Goal: Find specific page/section: Find specific page/section

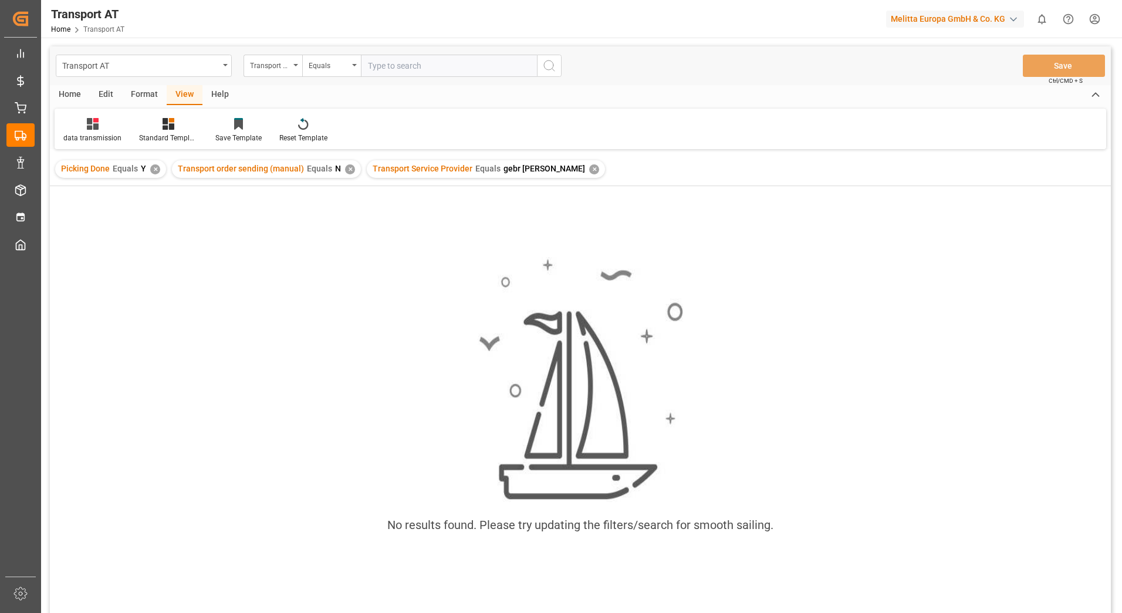
click at [345, 170] on div "✕" at bounding box center [350, 169] width 10 height 10
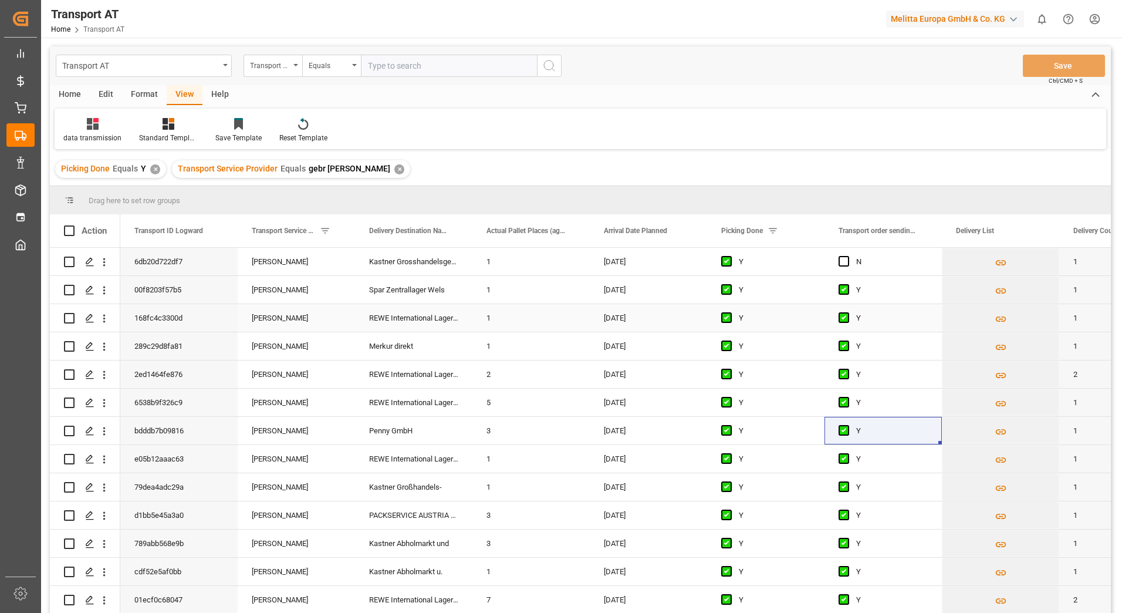
click at [281, 309] on div "[PERSON_NAME]" at bounding box center [296, 318] width 117 height 28
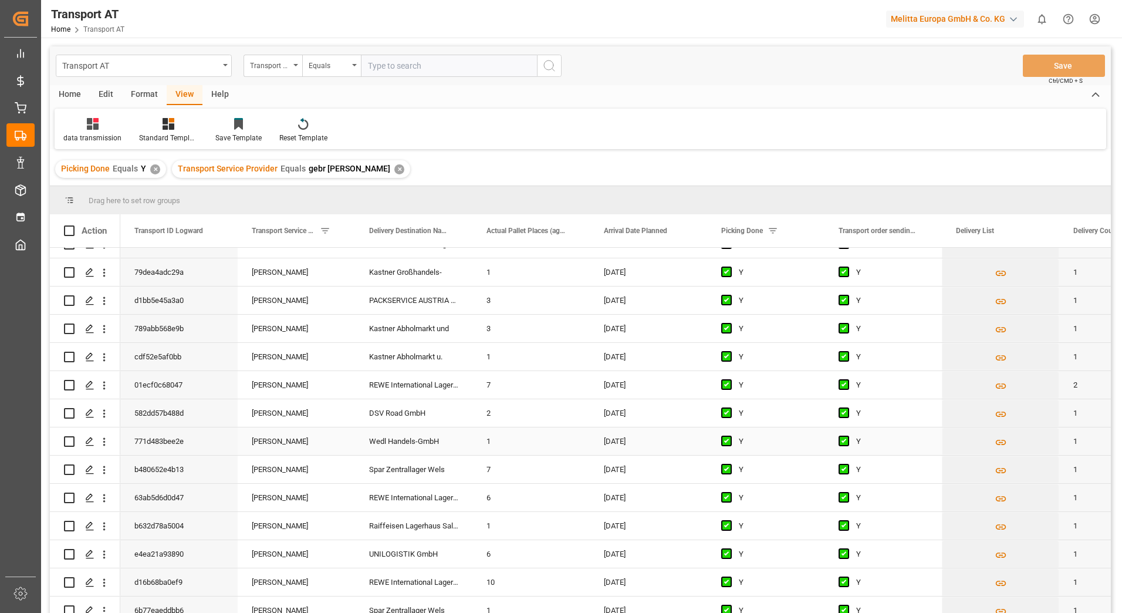
scroll to position [235, 0]
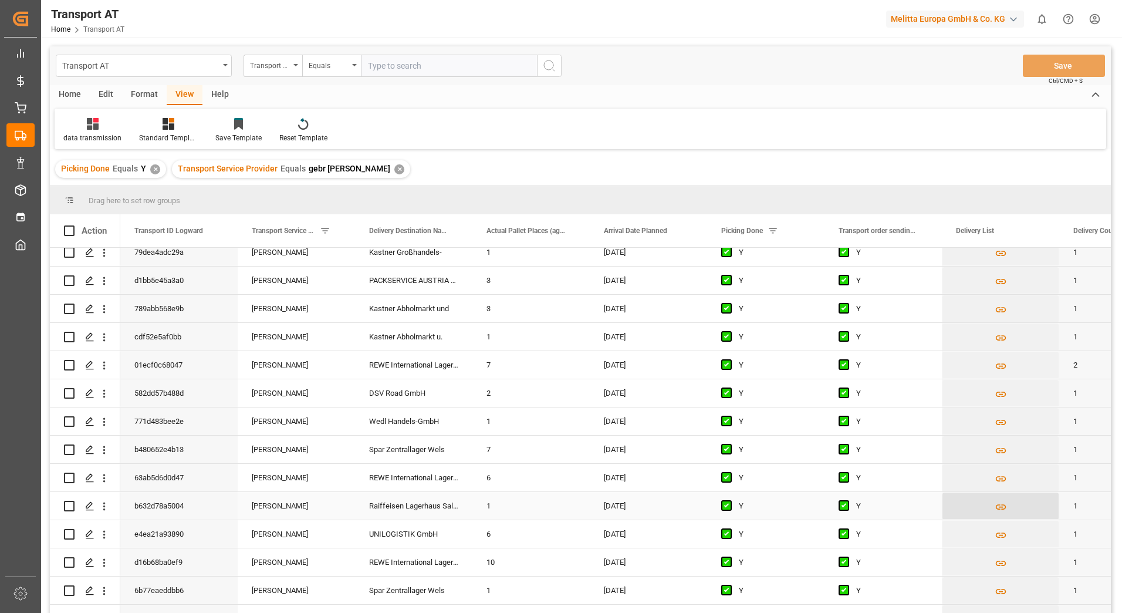
click at [999, 508] on icon "Press SPACE to select this row." at bounding box center [1001, 507] width 12 height 12
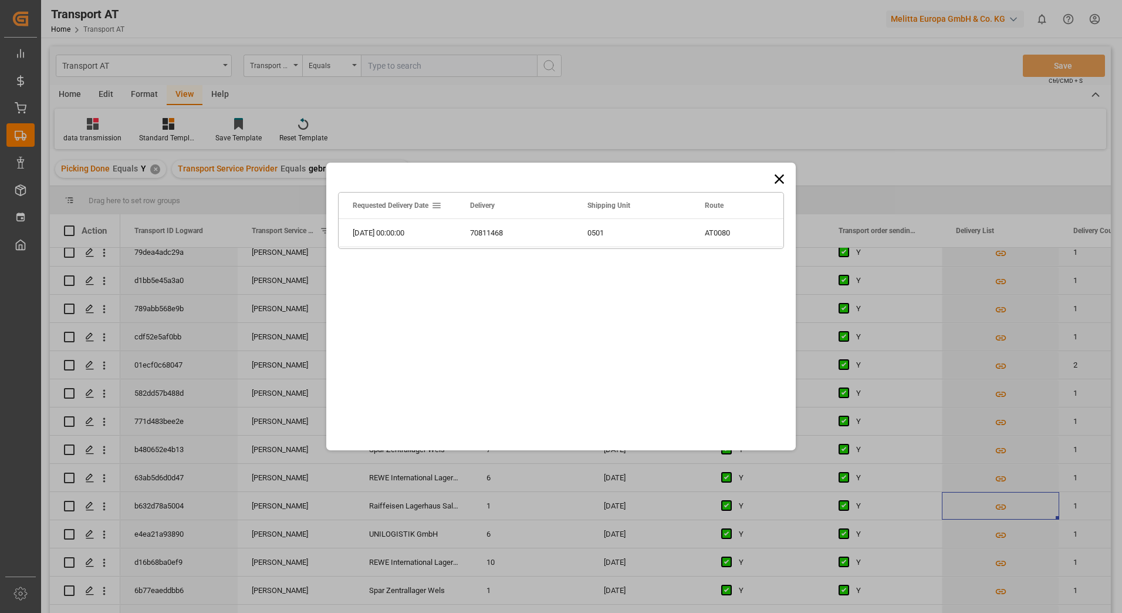
click at [780, 178] on icon at bounding box center [779, 178] width 9 height 9
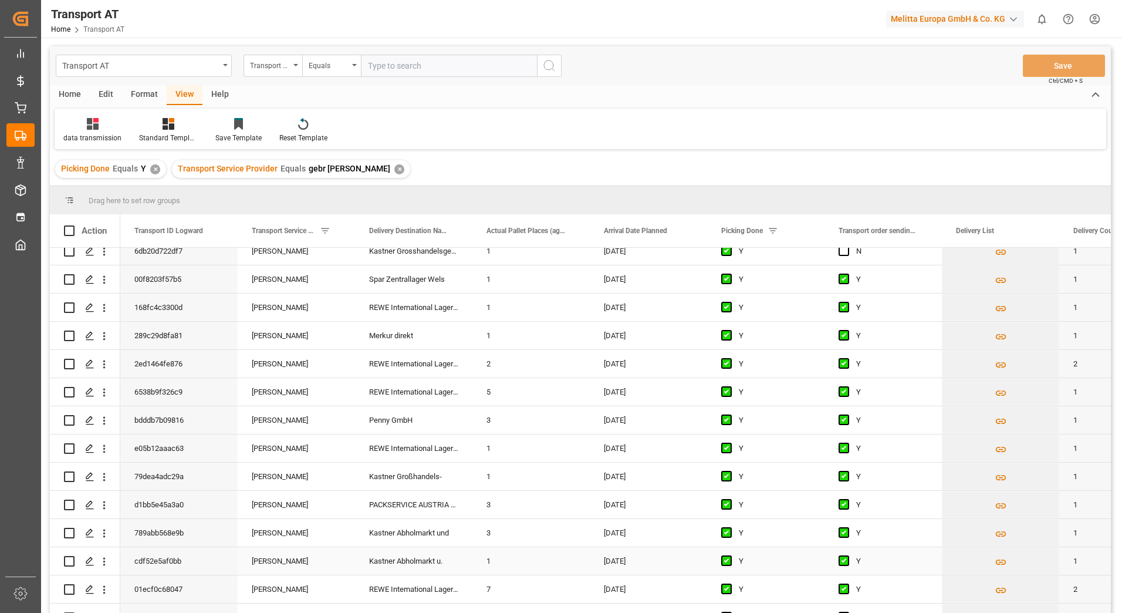
scroll to position [0, 0]
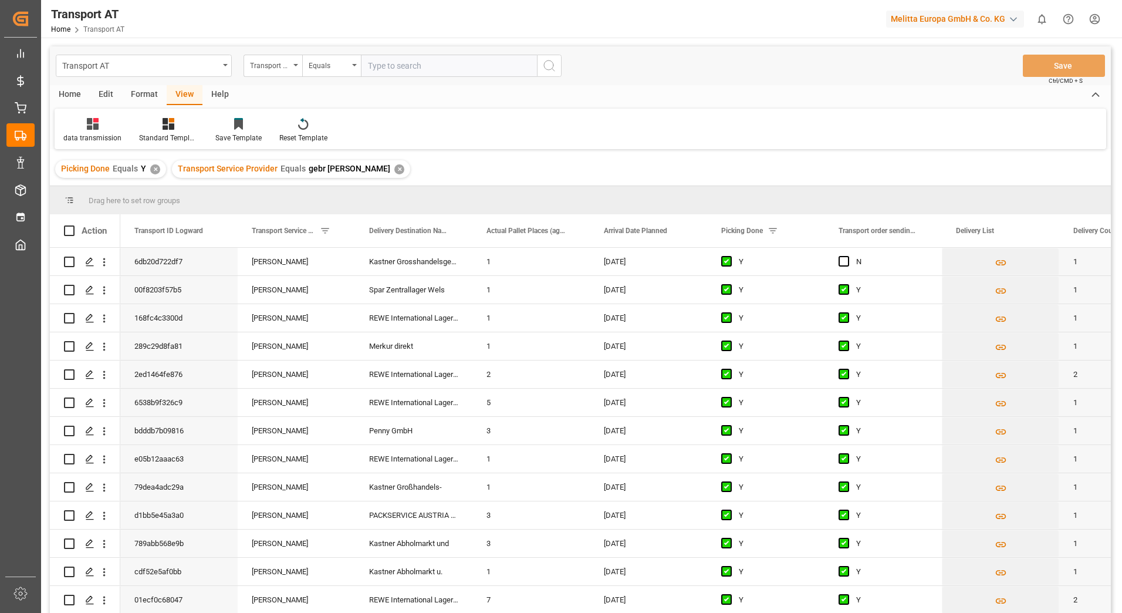
click at [394, 168] on div "✕" at bounding box center [399, 169] width 10 height 10
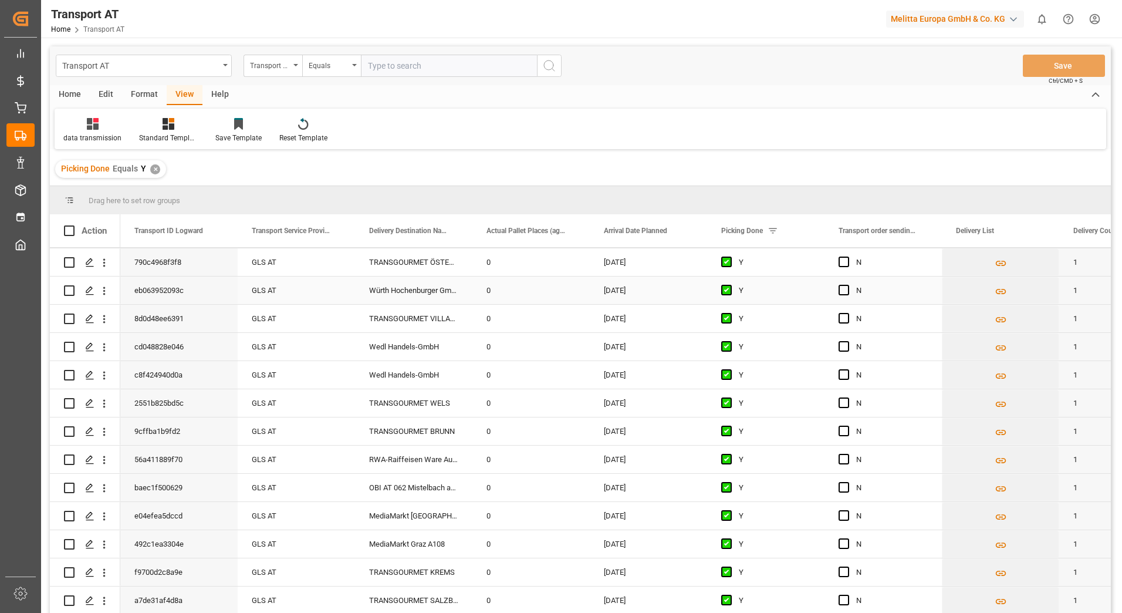
scroll to position [1408, 0]
click at [999, 458] on icon "Press SPACE to select this row." at bounding box center [1001, 460] width 12 height 12
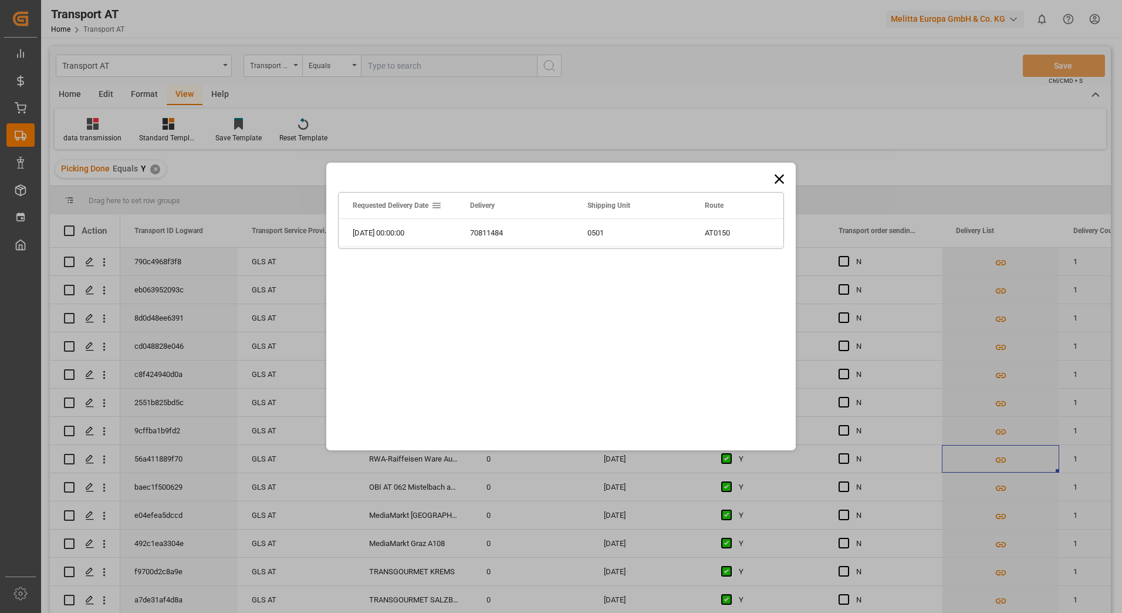
click at [789, 180] on div "Drag here to set row groups Drag here to set column labels Requested Delivery D…" at bounding box center [560, 307] width 469 height 288
click at [776, 183] on icon at bounding box center [779, 178] width 9 height 9
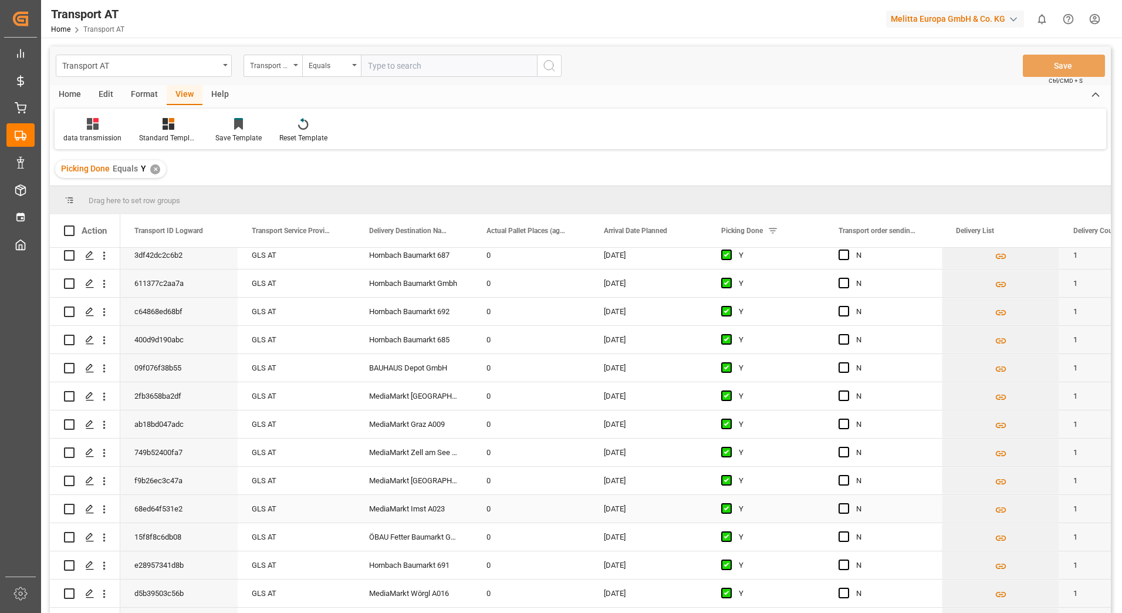
scroll to position [2347, 0]
